Goal: Entertainment & Leisure: Consume media (video, audio)

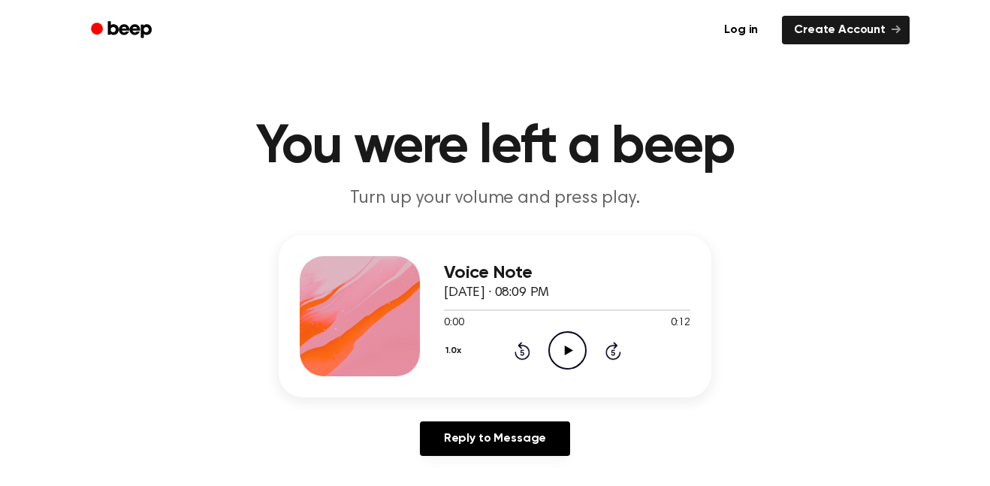
click at [563, 355] on icon "Play Audio" at bounding box center [567, 350] width 38 height 38
click at [559, 354] on icon "Play Audio" at bounding box center [567, 350] width 38 height 38
click at [520, 355] on icon "Rewind 5 seconds" at bounding box center [522, 351] width 17 height 20
click at [522, 352] on icon at bounding box center [522, 352] width 4 height 6
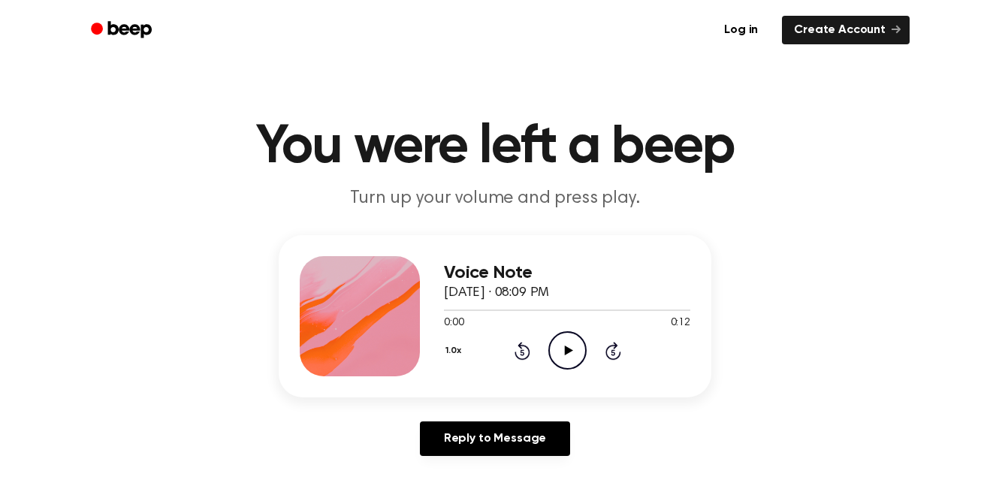
click at [577, 345] on icon "Play Audio" at bounding box center [567, 350] width 38 height 38
click at [605, 354] on icon "Skip 5 seconds" at bounding box center [613, 351] width 17 height 20
click at [541, 352] on div "1.0x Rewind 5 seconds Pause Audio Skip 5 seconds" at bounding box center [567, 350] width 246 height 38
click at [522, 352] on icon at bounding box center [522, 352] width 4 height 6
click at [528, 372] on div "Voice Note [DATE] · 08:09 PM 0:01 0:12 Your browser does not support the [objec…" at bounding box center [567, 316] width 246 height 120
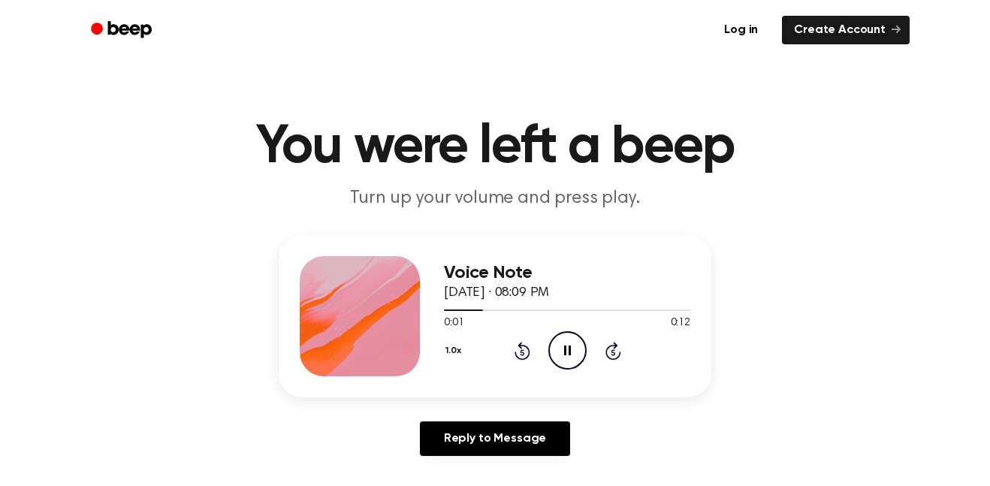
click at [522, 352] on icon at bounding box center [522, 352] width 4 height 6
click at [519, 348] on icon "Rewind 5 seconds" at bounding box center [522, 351] width 17 height 20
click at [553, 357] on icon "Pause Audio" at bounding box center [567, 350] width 38 height 38
click at [553, 357] on icon "Play Audio" at bounding box center [567, 350] width 38 height 38
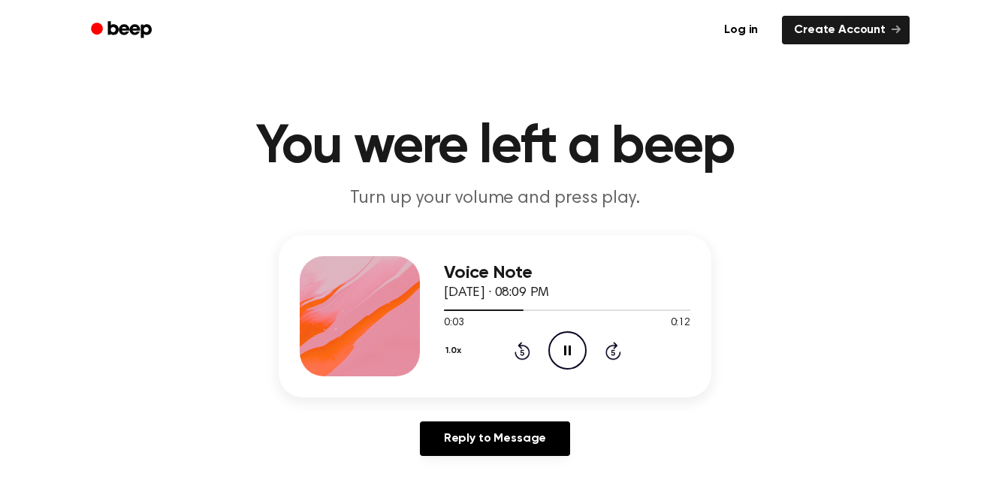
click at [520, 352] on icon "Rewind 5 seconds" at bounding box center [522, 351] width 17 height 20
click at [570, 360] on icon "Pause Audio" at bounding box center [567, 350] width 38 height 38
click at [525, 348] on icon "Rewind 5 seconds" at bounding box center [522, 351] width 17 height 20
click at [562, 353] on icon "Play Audio" at bounding box center [567, 350] width 38 height 38
click at [521, 354] on icon "Rewind 5 seconds" at bounding box center [522, 351] width 17 height 20
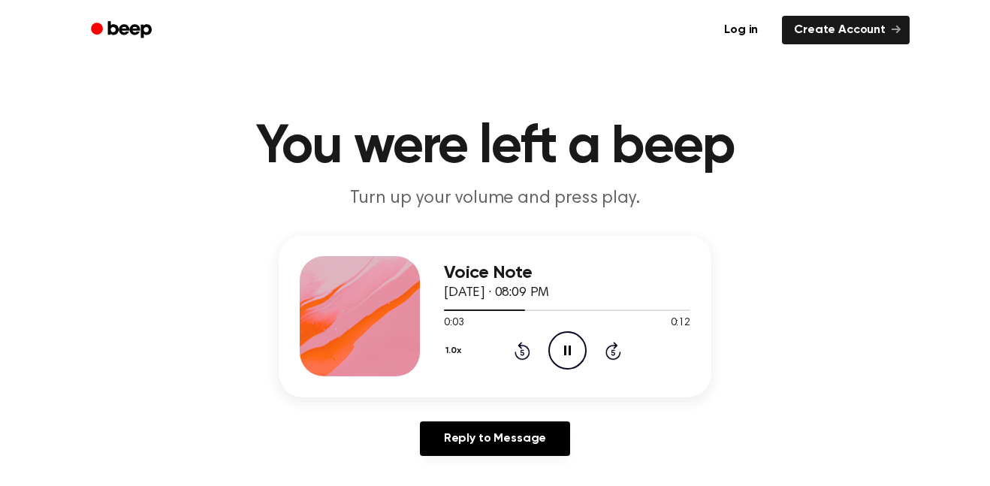
click at [527, 349] on icon at bounding box center [522, 351] width 16 height 18
click at [527, 359] on icon "Rewind 5 seconds" at bounding box center [522, 351] width 17 height 20
click at [575, 377] on div "Voice Note [DATE] · 08:09 PM 0:00 0:12 Your browser does not support the [objec…" at bounding box center [495, 316] width 433 height 162
click at [568, 349] on icon at bounding box center [567, 350] width 7 height 10
click at [572, 362] on icon "Play Audio" at bounding box center [567, 350] width 38 height 38
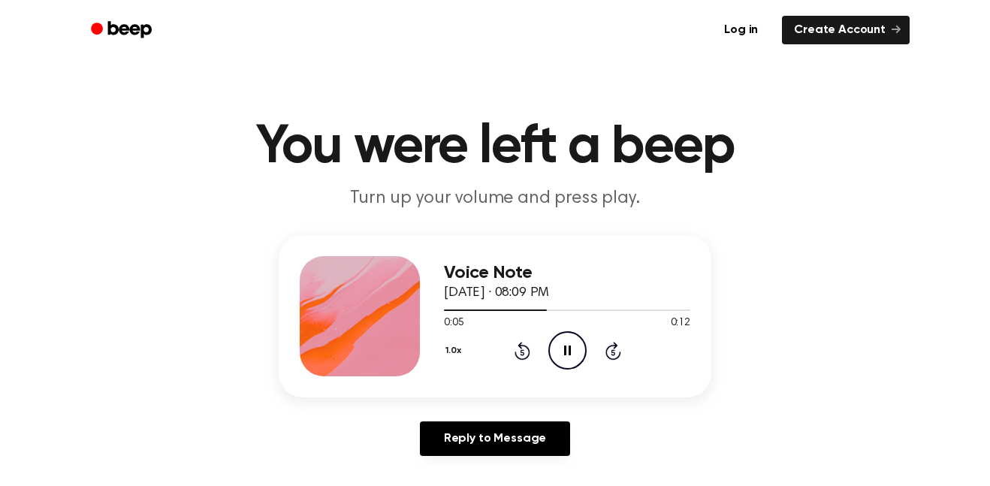
click at [521, 351] on icon at bounding box center [522, 352] width 4 height 6
click at [515, 351] on icon at bounding box center [522, 351] width 16 height 18
click at [575, 354] on icon "Pause Audio" at bounding box center [567, 350] width 38 height 38
click at [566, 351] on icon at bounding box center [568, 350] width 8 height 10
click at [586, 343] on icon "Pause Audio" at bounding box center [567, 350] width 38 height 38
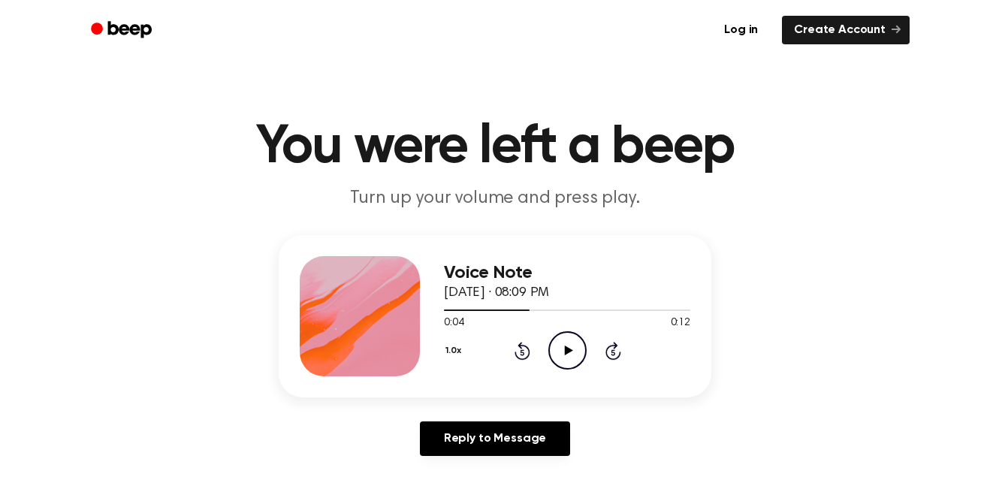
click at [522, 352] on icon at bounding box center [522, 352] width 4 height 6
click at [521, 354] on icon at bounding box center [522, 352] width 4 height 6
click at [587, 354] on div "1.0x Rewind 5 seconds Play Audio Skip 5 seconds" at bounding box center [567, 350] width 246 height 38
click at [558, 349] on icon "Play Audio" at bounding box center [567, 350] width 38 height 38
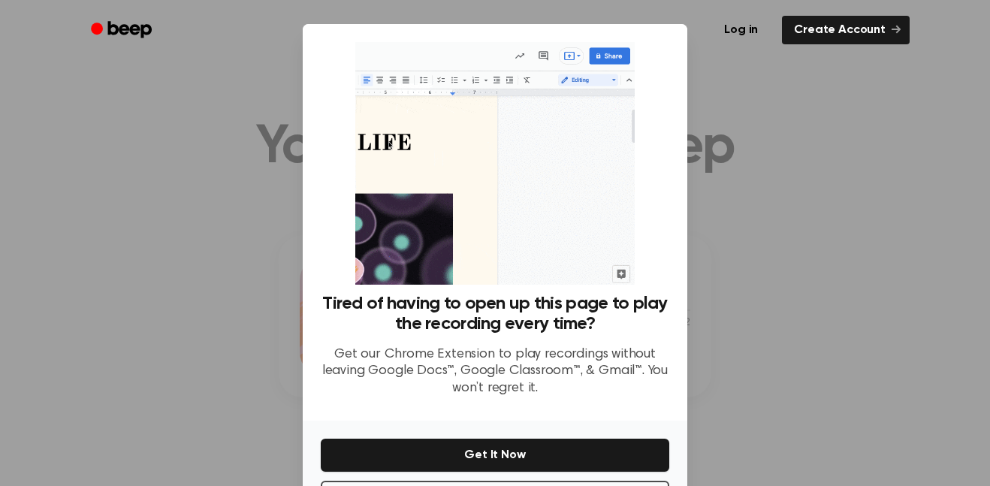
scroll to position [61, 0]
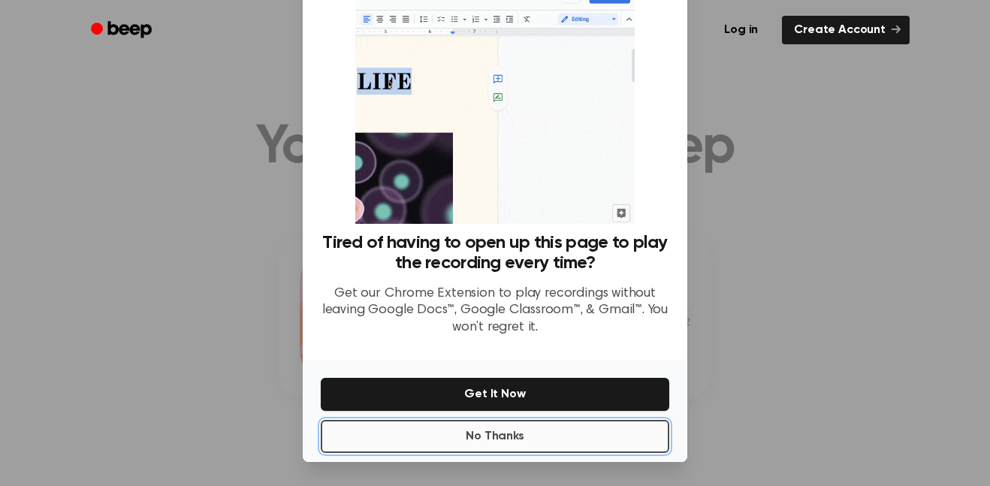
click at [453, 424] on button "No Thanks" at bounding box center [495, 436] width 348 height 33
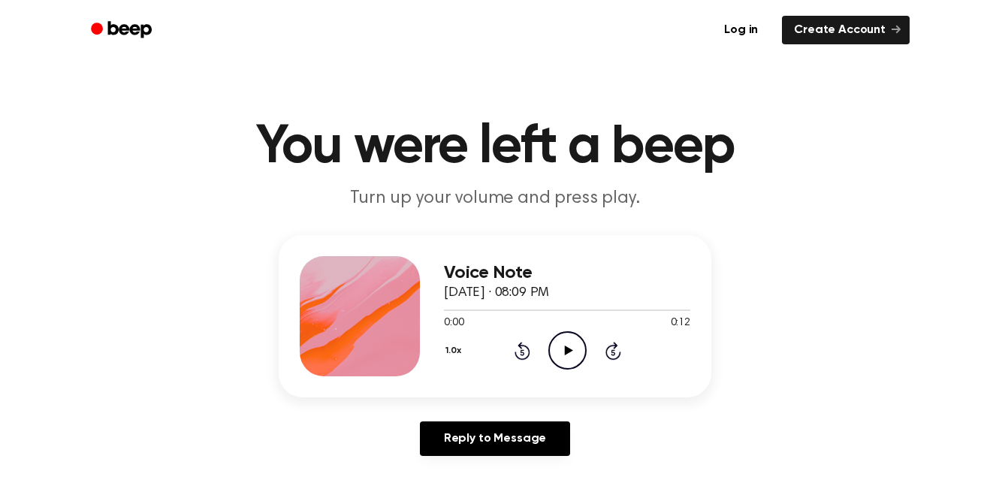
click at [565, 336] on icon "Play Audio" at bounding box center [567, 350] width 38 height 38
click at [568, 357] on icon "Pause Audio" at bounding box center [567, 350] width 38 height 38
click at [496, 340] on div "1.0x Rewind 5 seconds Play Audio Skip 5 seconds" at bounding box center [567, 350] width 246 height 38
click at [516, 351] on icon "Rewind 5 seconds" at bounding box center [522, 351] width 17 height 20
click at [559, 365] on icon "Play Audio" at bounding box center [567, 350] width 38 height 38
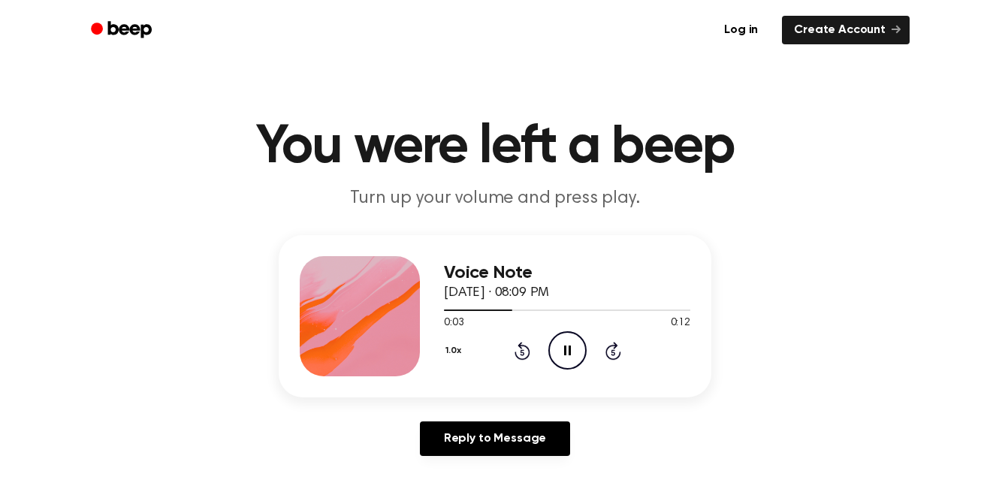
click at [562, 351] on icon "Pause Audio" at bounding box center [567, 350] width 38 height 38
click at [557, 355] on icon "Play Audio" at bounding box center [567, 350] width 38 height 38
click at [567, 357] on icon "Pause Audio" at bounding box center [567, 350] width 38 height 38
click at [562, 351] on icon "Play Audio" at bounding box center [567, 350] width 38 height 38
click at [559, 344] on icon "Pause Audio" at bounding box center [567, 350] width 38 height 38
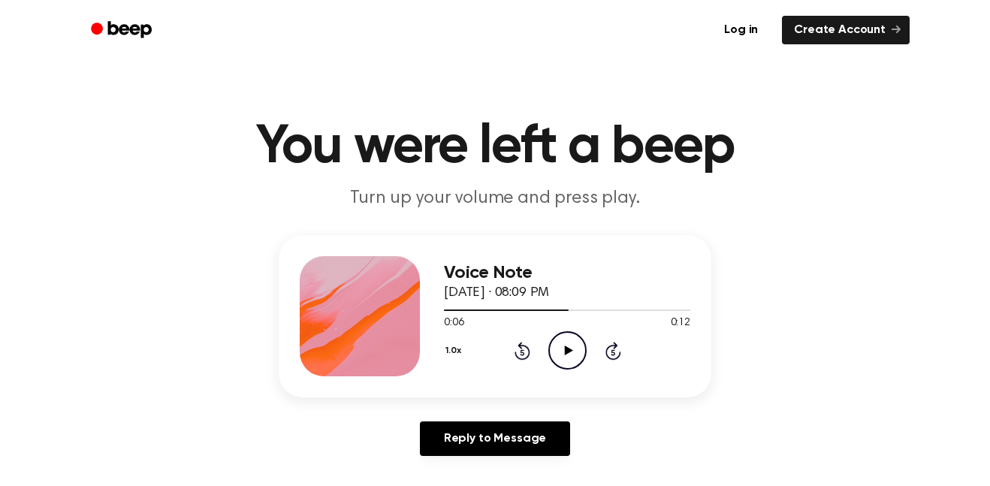
click at [522, 352] on icon at bounding box center [522, 352] width 4 height 6
click at [521, 359] on icon at bounding box center [522, 351] width 16 height 18
click at [566, 339] on icon "Play Audio" at bounding box center [567, 350] width 38 height 38
click at [572, 362] on icon "Pause Audio" at bounding box center [567, 350] width 38 height 38
click at [522, 352] on icon at bounding box center [522, 352] width 4 height 6
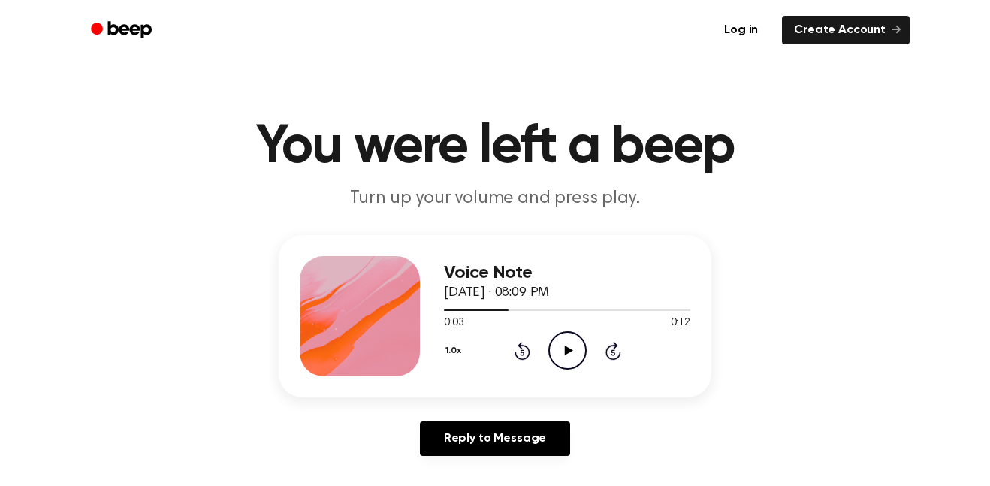
click at [514, 350] on icon "Rewind 5 seconds" at bounding box center [522, 351] width 17 height 20
click at [570, 362] on icon "Play Audio" at bounding box center [567, 350] width 38 height 38
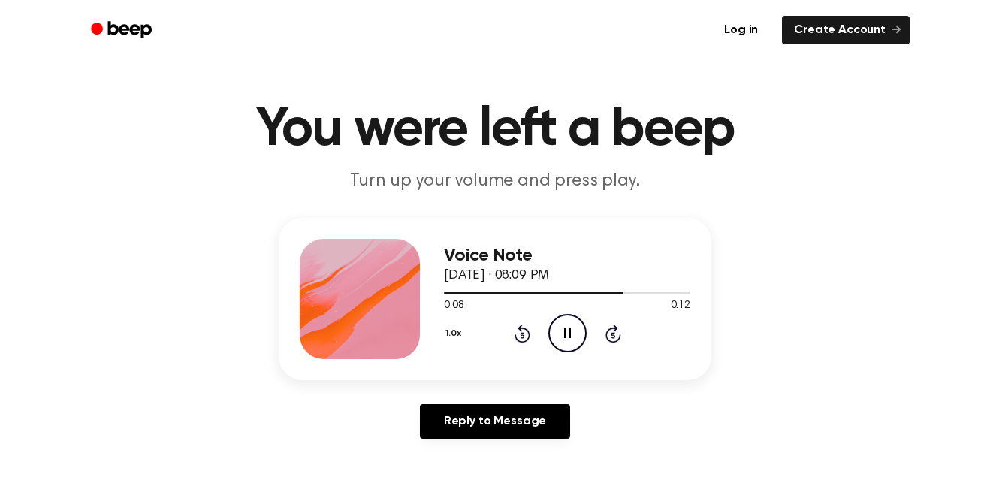
scroll to position [24, 0]
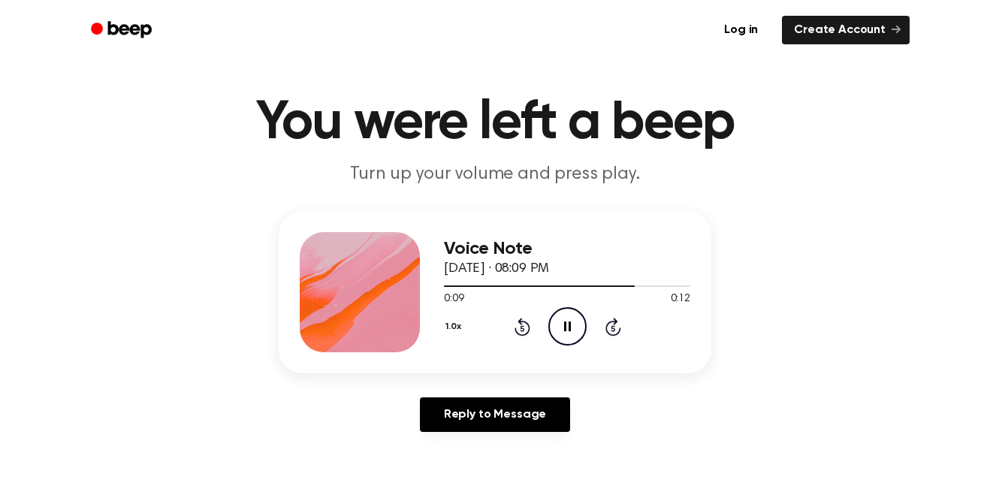
click at [573, 331] on icon "Pause Audio" at bounding box center [567, 326] width 38 height 38
click at [522, 328] on icon at bounding box center [522, 328] width 4 height 6
click at [562, 334] on icon "Play Audio" at bounding box center [567, 326] width 38 height 38
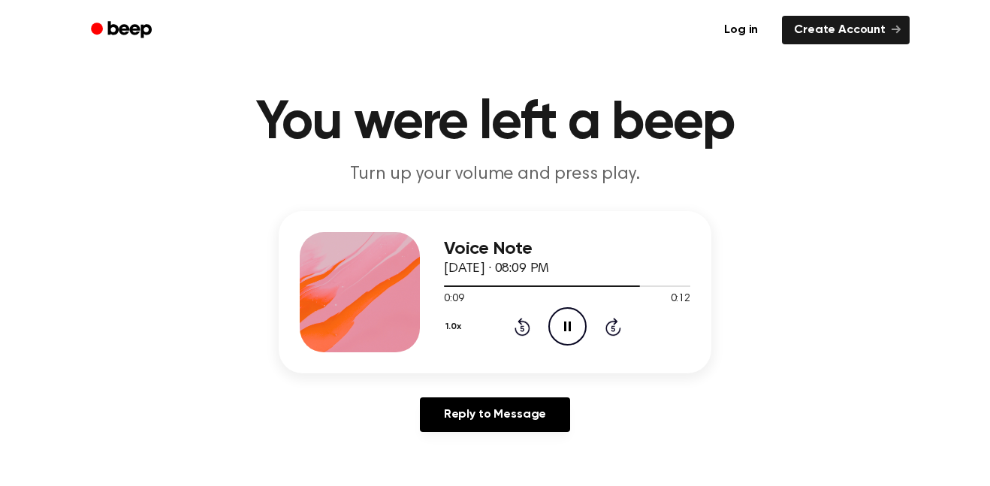
click at [572, 321] on icon "Pause Audio" at bounding box center [567, 326] width 38 height 38
click at [568, 319] on icon "Play Audio" at bounding box center [567, 326] width 38 height 38
click at [563, 327] on icon "Play Audio" at bounding box center [567, 326] width 38 height 38
click at [565, 322] on icon at bounding box center [567, 326] width 7 height 10
click at [554, 334] on icon "Play Audio" at bounding box center [567, 326] width 38 height 38
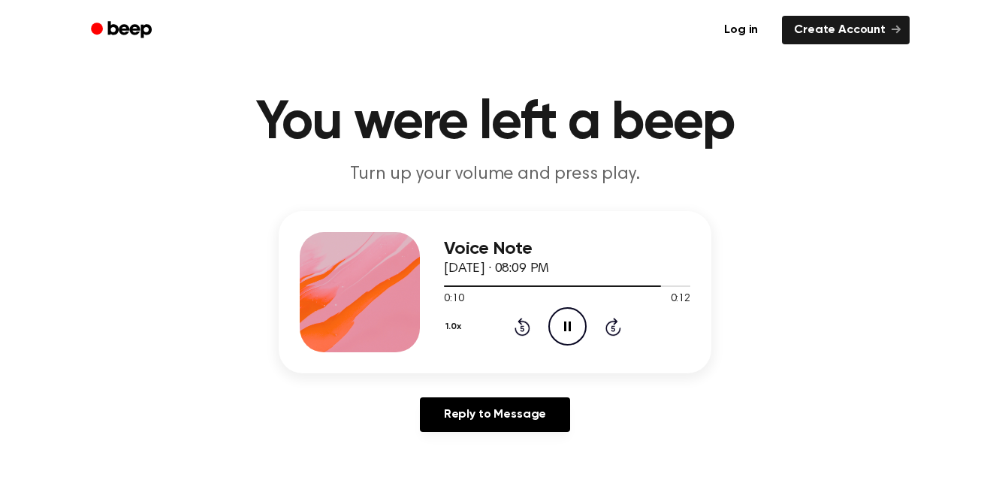
click at [568, 324] on icon at bounding box center [567, 326] width 7 height 10
click at [522, 328] on icon at bounding box center [522, 328] width 4 height 6
click at [555, 327] on icon "Play Audio" at bounding box center [567, 326] width 38 height 38
click at [579, 330] on icon "Pause Audio" at bounding box center [567, 326] width 38 height 38
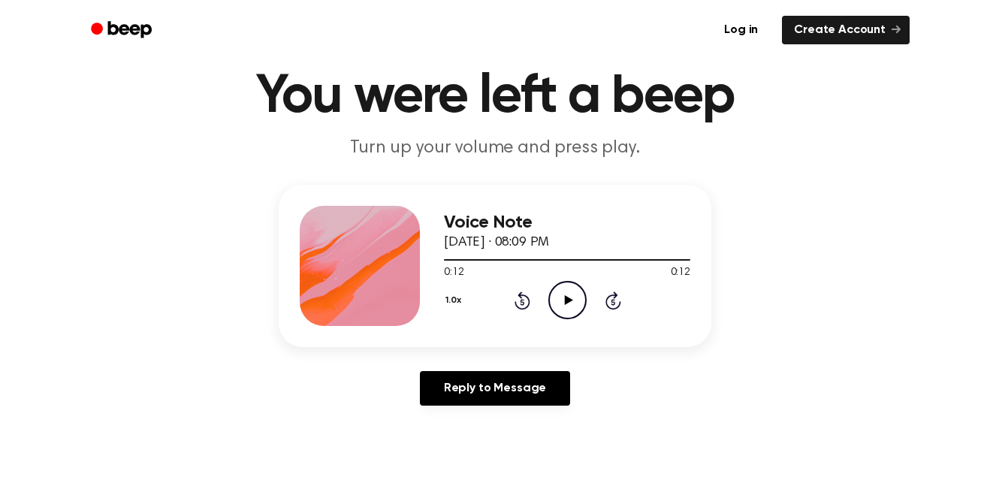
scroll to position [53, 0]
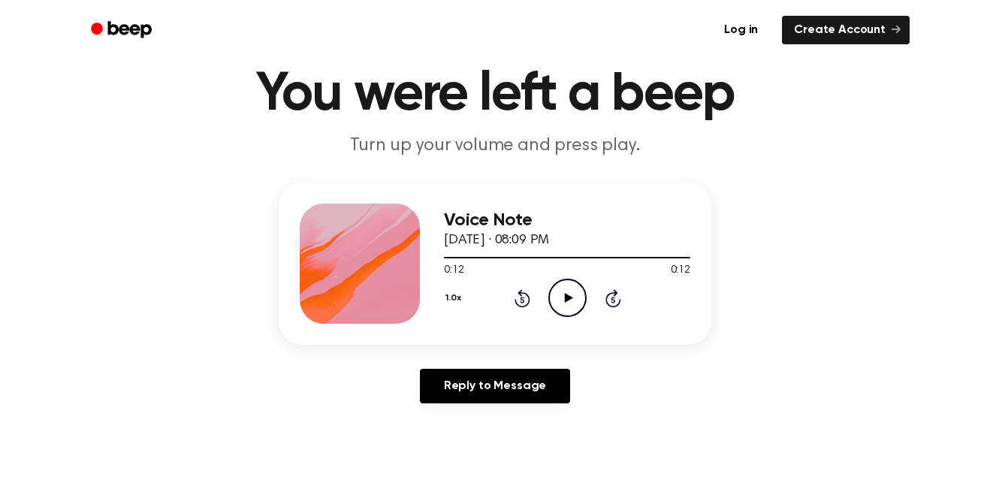
click at [522, 300] on icon at bounding box center [522, 300] width 4 height 6
click at [570, 294] on icon "Play Audio" at bounding box center [567, 298] width 38 height 38
